Goal: Information Seeking & Learning: Learn about a topic

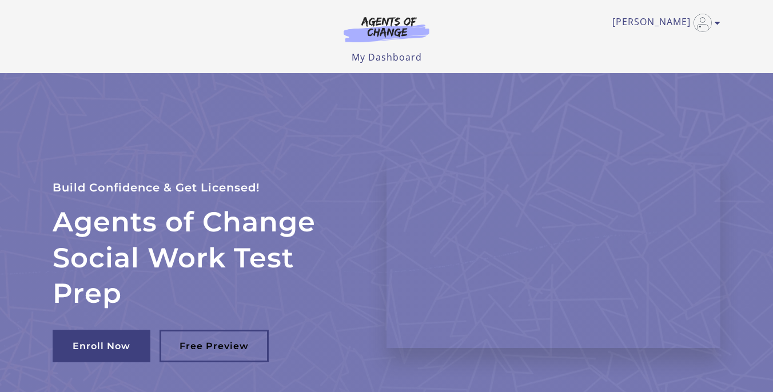
click at [672, 26] on link "[PERSON_NAME]" at bounding box center [664, 23] width 102 height 18
click at [664, 43] on link "My Account" at bounding box center [673, 41] width 101 height 19
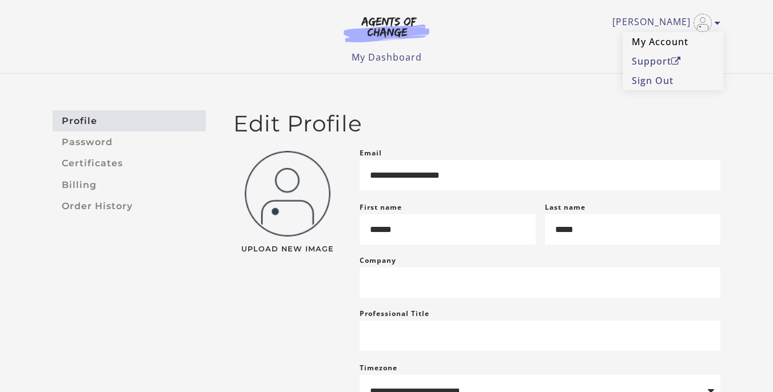
click at [667, 42] on link "My Account" at bounding box center [673, 41] width 101 height 19
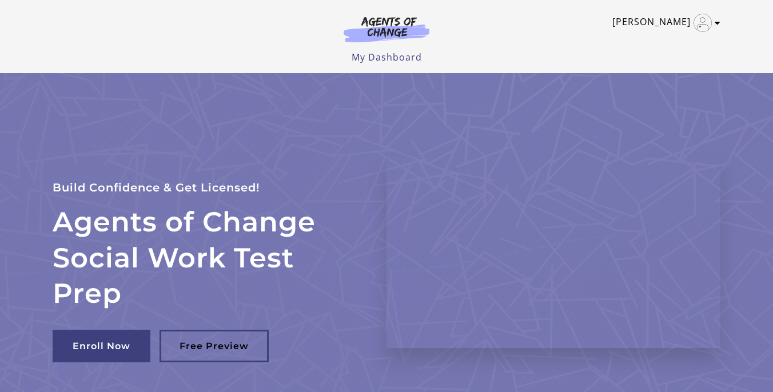
click at [672, 23] on link "[PERSON_NAME]" at bounding box center [664, 23] width 102 height 18
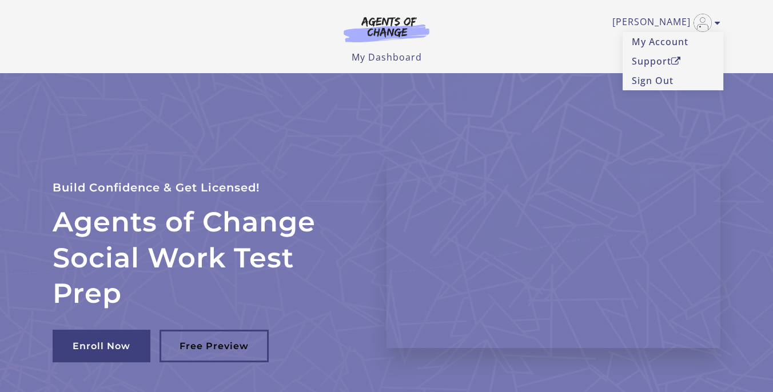
click at [496, 50] on div "Alice C My Account Support Sign Out Toggle menu Menu My Dashboard My Account Su…" at bounding box center [387, 32] width 668 height 64
click at [642, 45] on link "My Account" at bounding box center [673, 41] width 101 height 19
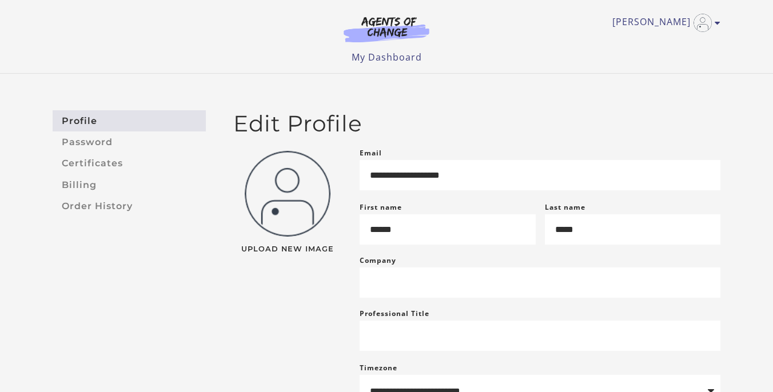
click at [721, 25] on div "Alice C My Account Support Sign Out Toggle menu Menu My Dashboard My Account Su…" at bounding box center [386, 36] width 686 height 73
click at [703, 19] on img "Toggle menu" at bounding box center [703, 23] width 18 height 18
click at [687, 38] on link "My Account" at bounding box center [673, 41] width 101 height 19
click at [681, 21] on link "[PERSON_NAME]" at bounding box center [664, 23] width 102 height 18
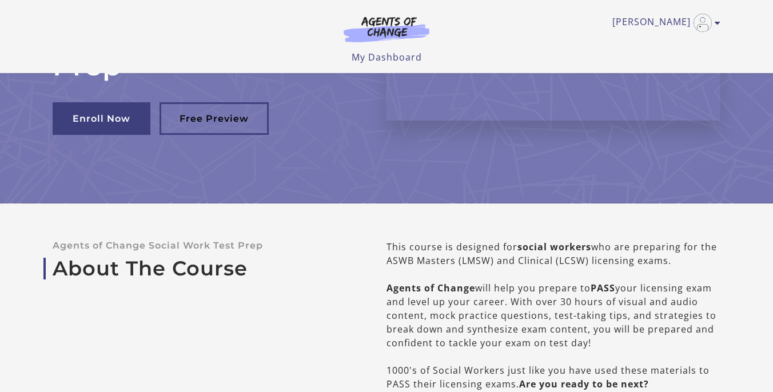
scroll to position [141, 0]
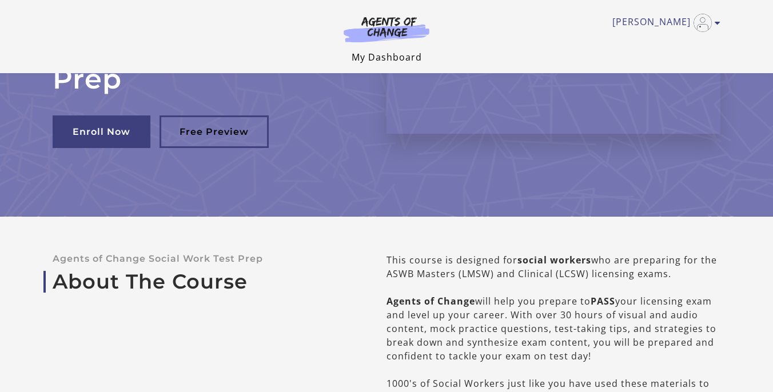
click at [409, 60] on link "My Dashboard" at bounding box center [387, 57] width 70 height 13
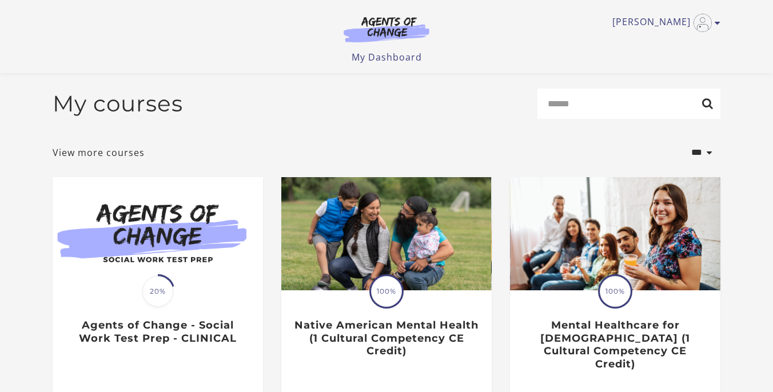
scroll to position [28, 0]
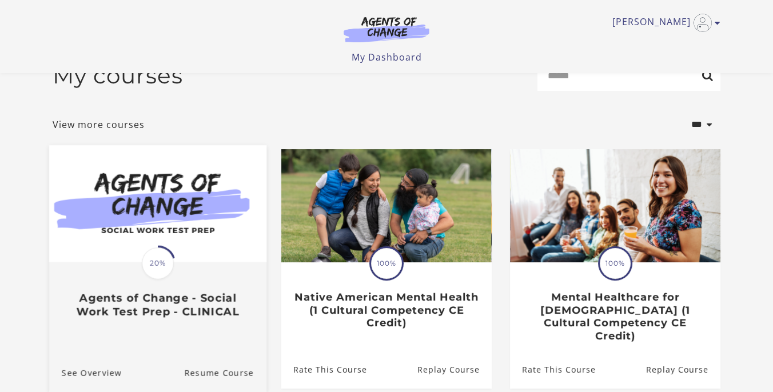
click at [229, 280] on div "Translation missing: en.liquid.partials.dashboard_course_card.progress_descript…" at bounding box center [157, 291] width 217 height 55
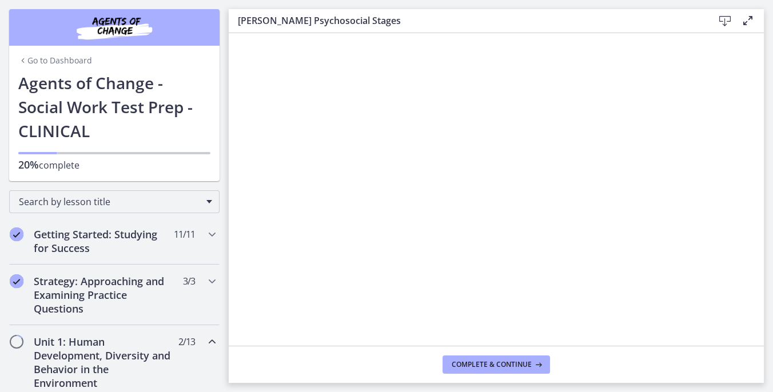
click at [218, 92] on div "Go to Dashboard Agents of Change - Social Work Test Prep - CLINICAL 20% complete" at bounding box center [114, 126] width 210 height 110
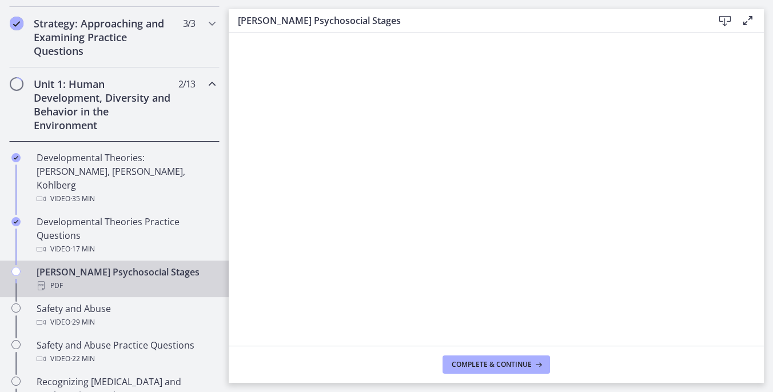
drag, startPoint x: 215, startPoint y: 88, endPoint x: 193, endPoint y: 421, distance: 334.7
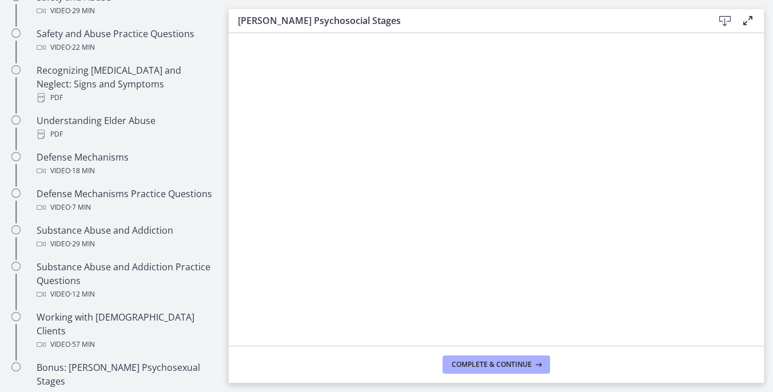
scroll to position [577, 0]
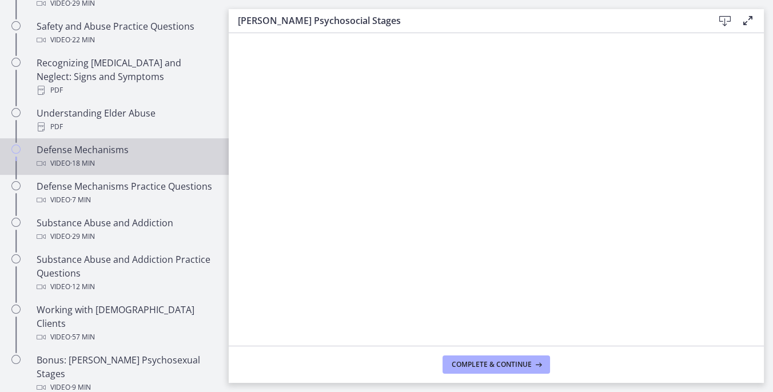
click at [15, 145] on icon "Chapters" at bounding box center [15, 149] width 9 height 9
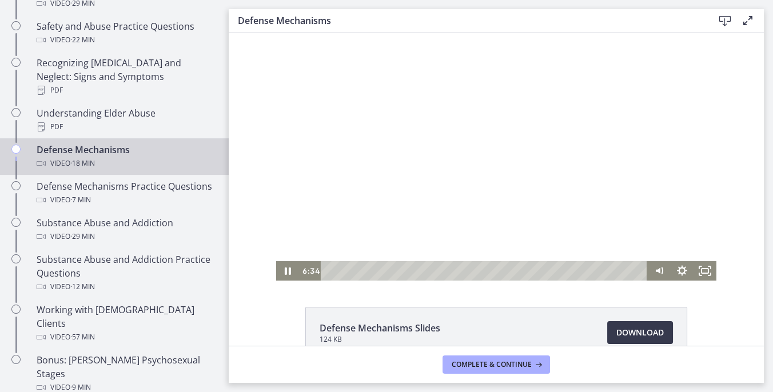
click at [445, 177] on div at bounding box center [496, 157] width 440 height 248
click at [285, 271] on icon "Play Video" at bounding box center [288, 271] width 27 height 23
click at [285, 271] on icon "Play Video" at bounding box center [288, 270] width 23 height 19
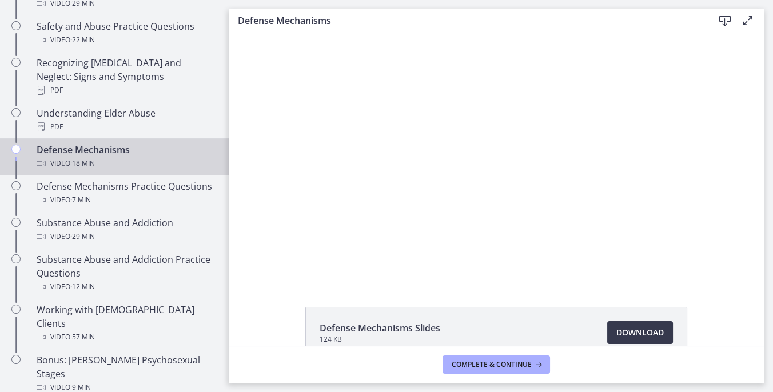
click at [276, 261] on button "Pause" at bounding box center [287, 270] width 23 height 19
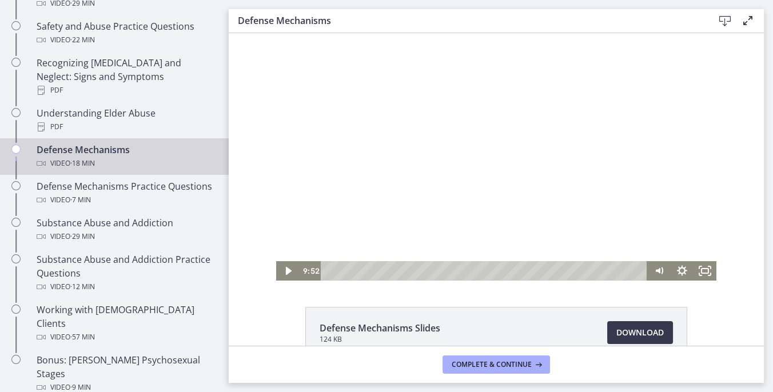
click at [403, 222] on div at bounding box center [496, 157] width 440 height 248
click at [287, 269] on icon "Pause" at bounding box center [287, 271] width 7 height 9
click at [287, 269] on icon "Play Video" at bounding box center [288, 272] width 7 height 10
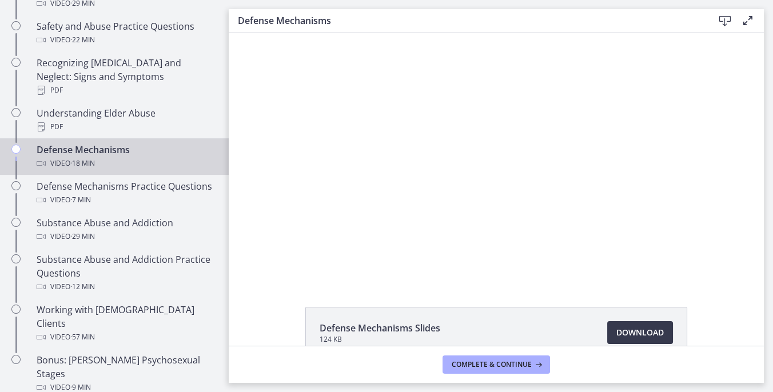
click at [678, 300] on div "Defense Mechanisms Slides 124 KB Download Opens in a new window" at bounding box center [496, 189] width 535 height 313
click at [685, 307] on div "Defense Mechanisms Slides 124 KB Download Opens in a new window" at bounding box center [496, 189] width 535 height 313
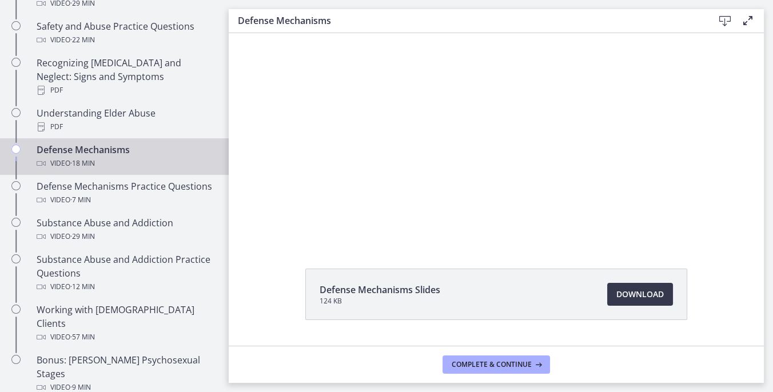
scroll to position [66, 0]
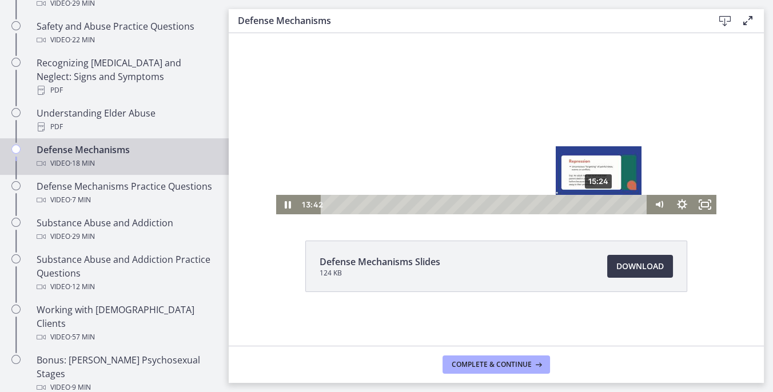
click at [600, 204] on div "15:24" at bounding box center [485, 204] width 313 height 19
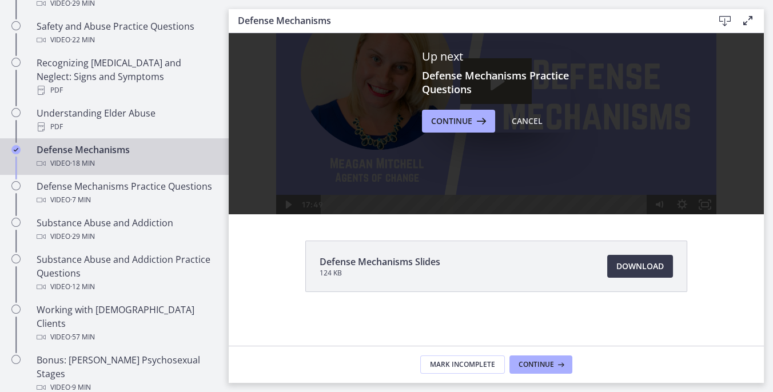
scroll to position [0, 0]
click at [480, 121] on icon at bounding box center [480, 121] width 16 height 14
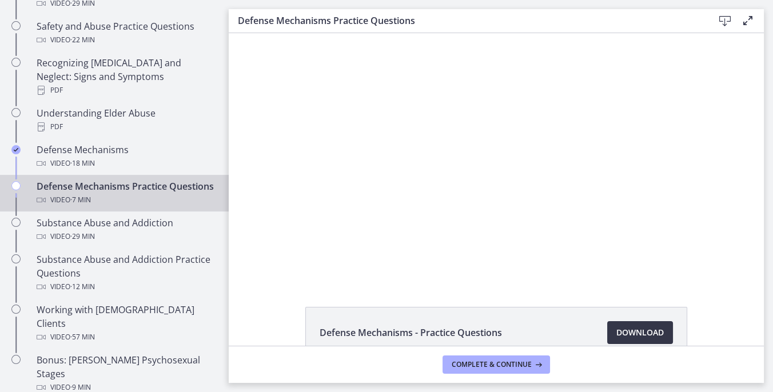
click at [615, 329] on link "Download Opens in a new window" at bounding box center [640, 332] width 66 height 23
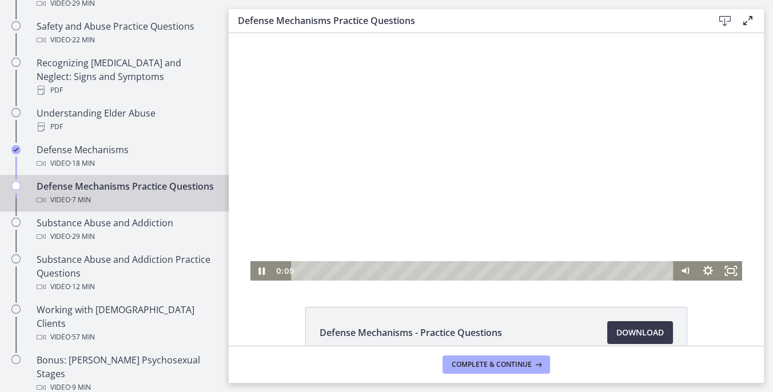
click at [427, 152] on div at bounding box center [496, 157] width 492 height 248
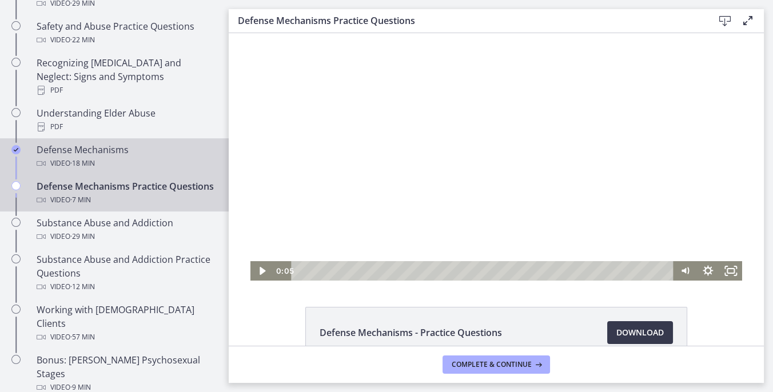
click at [117, 143] on div "Defense Mechanisms Video · 18 min" at bounding box center [126, 156] width 178 height 27
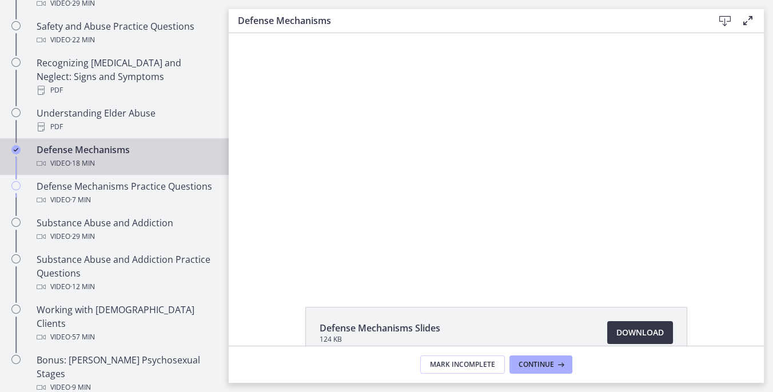
click at [621, 336] on span "Download Opens in a new window" at bounding box center [640, 333] width 47 height 14
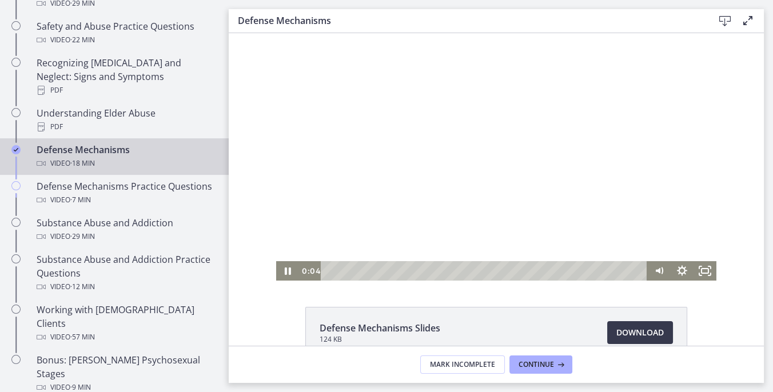
click at [404, 139] on div at bounding box center [496, 157] width 440 height 248
click at [644, 341] on link "Download Opens in a new window" at bounding box center [640, 332] width 66 height 23
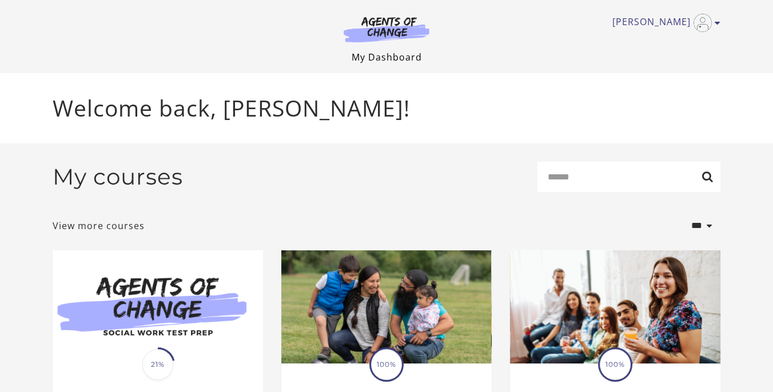
click at [400, 54] on link "My Dashboard" at bounding box center [387, 57] width 70 height 13
click at [168, 364] on span "21%" at bounding box center [157, 364] width 31 height 31
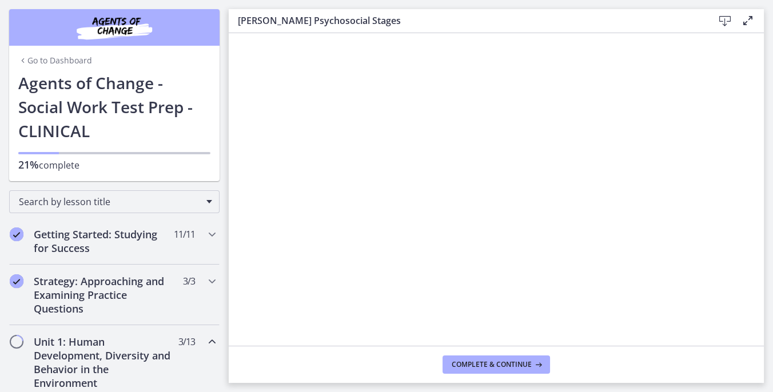
click at [225, 157] on div "Go to Dashboard Go to Dashboard Agents of Change - Social Work Test Prep - CLIN…" at bounding box center [114, 90] width 229 height 181
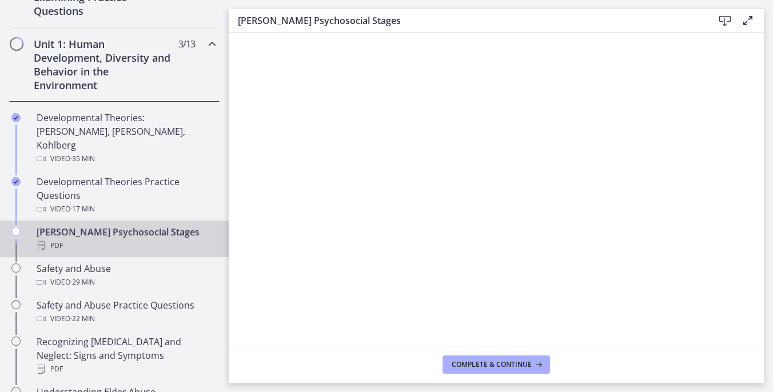
scroll to position [309, 0]
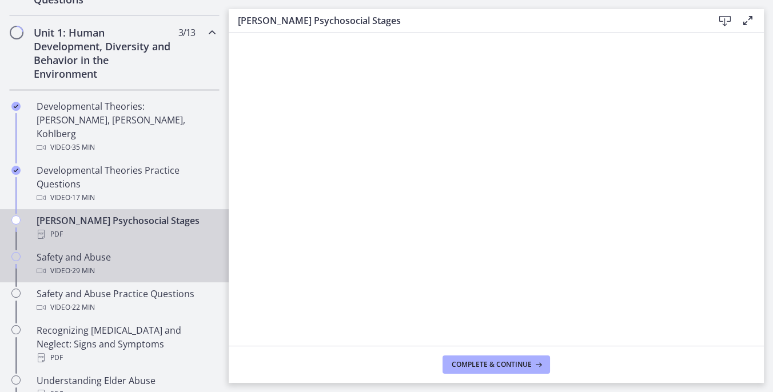
click at [17, 252] on icon "Chapters" at bounding box center [15, 256] width 9 height 9
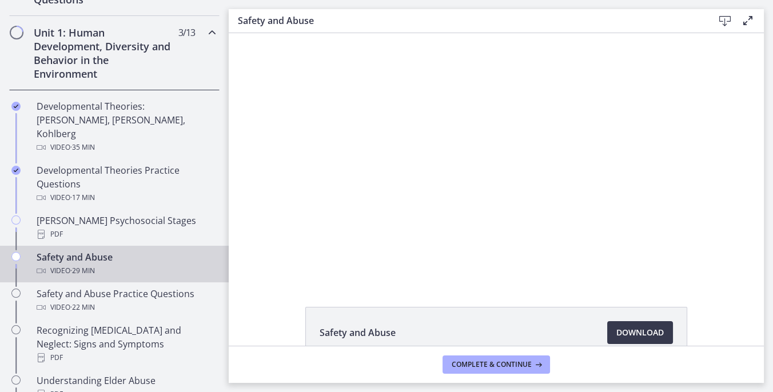
drag, startPoint x: 765, startPoint y: 61, endPoint x: 535, endPoint y: 27, distance: 232.5
click at [765, 61] on main "Safety and Abuse Download Enable fullscreen Safety and Abuse Download Opens in …" at bounding box center [501, 196] width 544 height 392
drag, startPoint x: 993, startPoint y: 94, endPoint x: 750, endPoint y: 190, distance: 261.7
click at [750, 190] on div "Click for sound @keyframes VOLUME_SMALL_WAVE_FLASH { 0% { opacity: 0; } 33% { o…" at bounding box center [496, 157] width 535 height 248
click at [377, 238] on div at bounding box center [496, 157] width 440 height 248
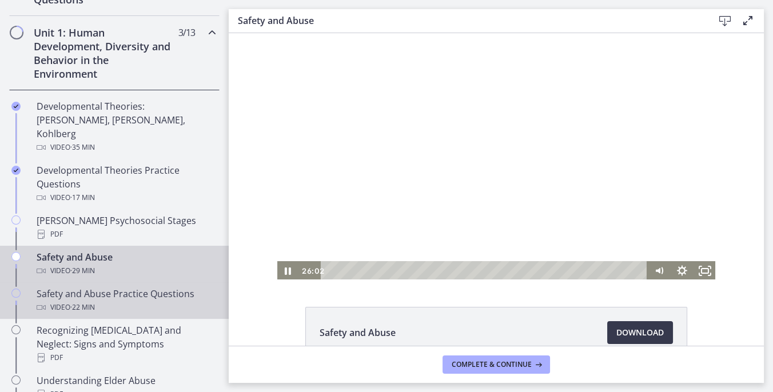
click at [130, 287] on div "Safety and Abuse Practice Questions Video · 22 min" at bounding box center [126, 300] width 178 height 27
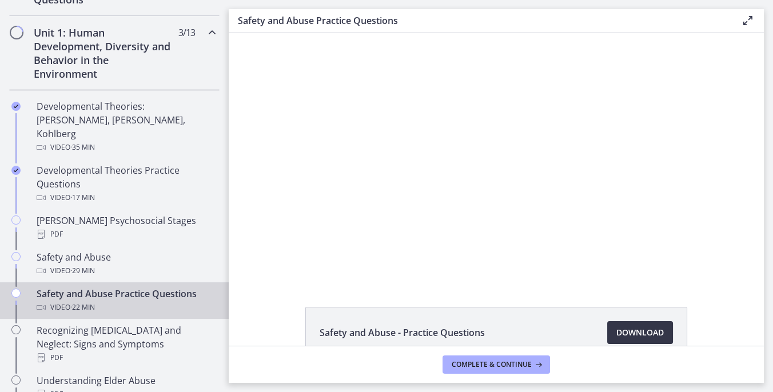
click at [641, 333] on span "Download Opens in a new window" at bounding box center [640, 333] width 47 height 14
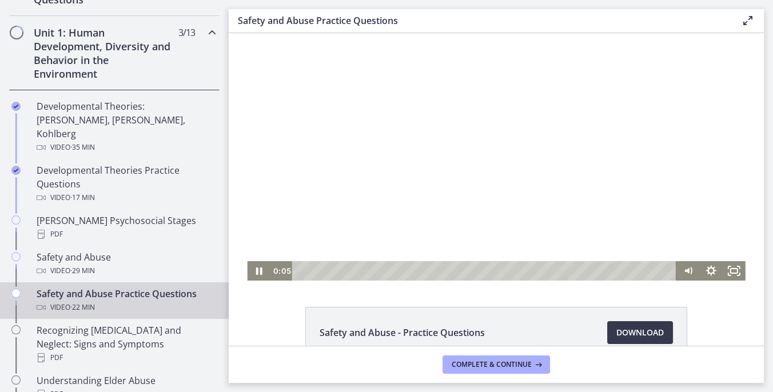
click at [358, 168] on div at bounding box center [496, 157] width 498 height 248
click at [614, 325] on link "Download Opens in a new window" at bounding box center [640, 332] width 66 height 23
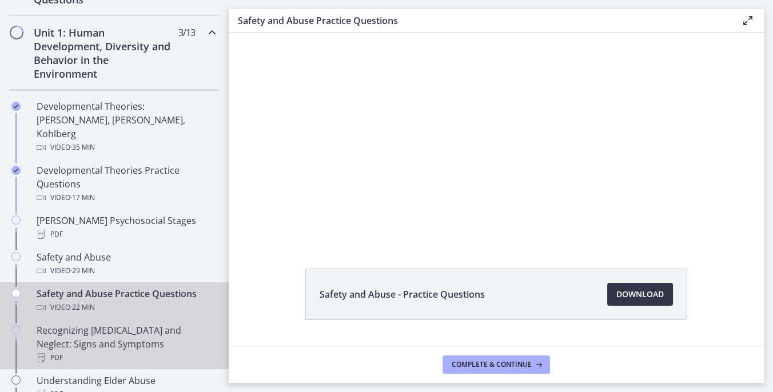
scroll to position [66, 0]
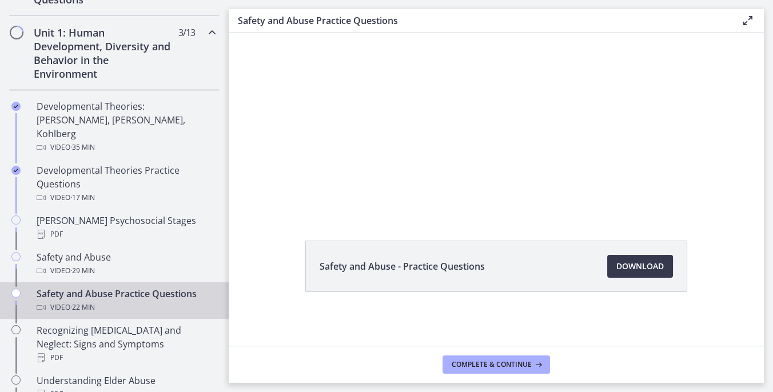
click at [212, 55] on div "Unit 1: Human Development, Diversity and Behavior in the Environment 3 / 13 Com…" at bounding box center [114, 53] width 210 height 74
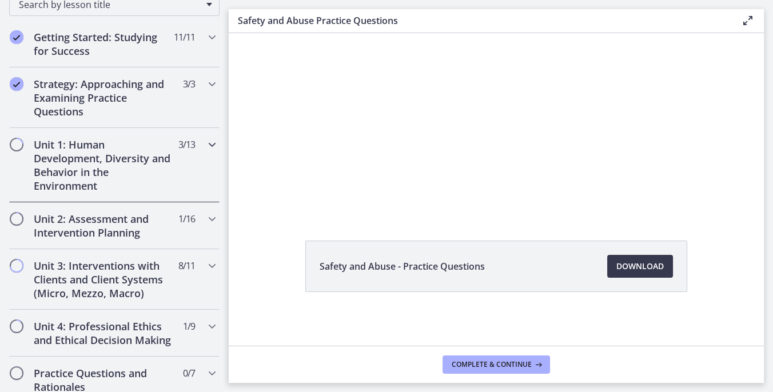
scroll to position [197, 0]
click at [206, 217] on icon "Chapters" at bounding box center [212, 220] width 14 height 14
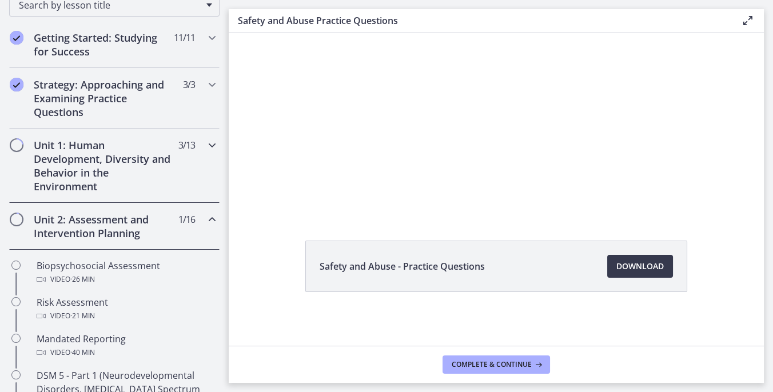
click at [205, 144] on div "Unit 1: Human Development, Diversity and Behavior in the Environment 3 / 13 Com…" at bounding box center [114, 166] width 210 height 74
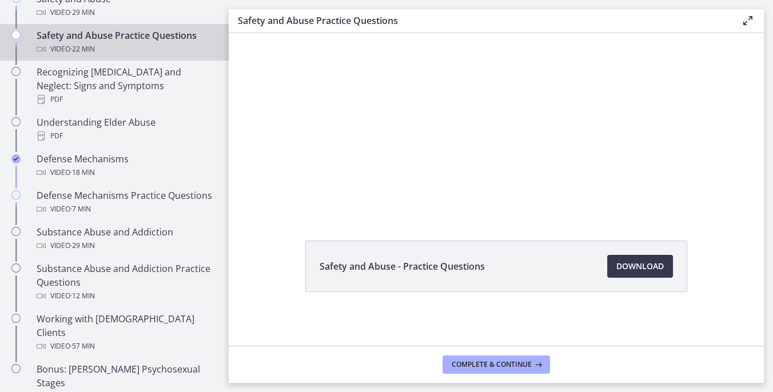
scroll to position [613, 0]
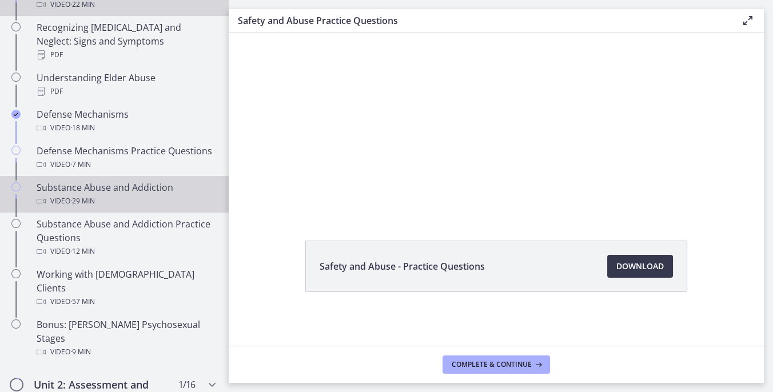
click at [19, 182] on icon "Chapters" at bounding box center [15, 186] width 9 height 9
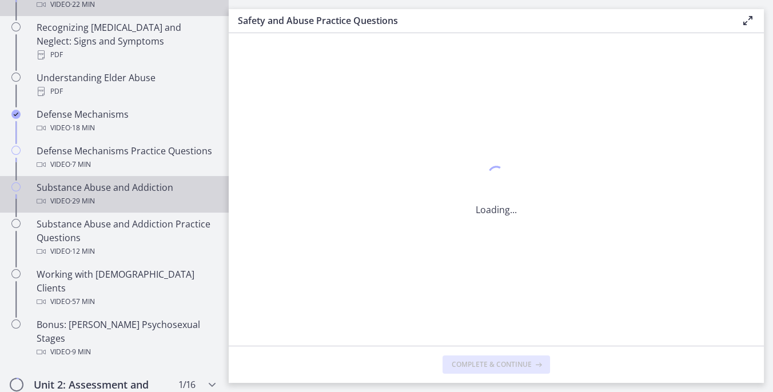
scroll to position [0, 0]
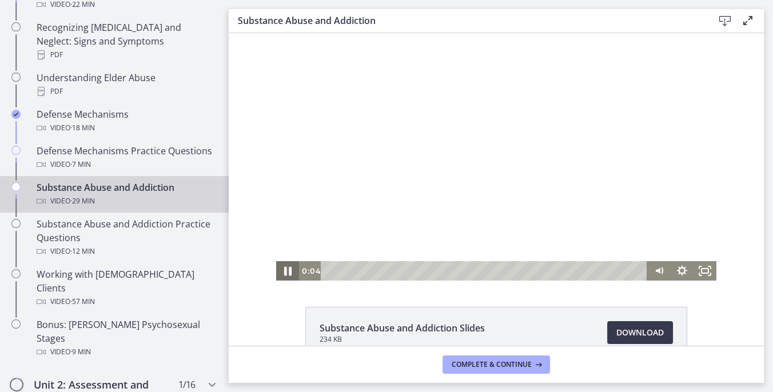
click at [288, 268] on icon "Pause" at bounding box center [287, 271] width 27 height 23
